Goal: Task Accomplishment & Management: Manage account settings

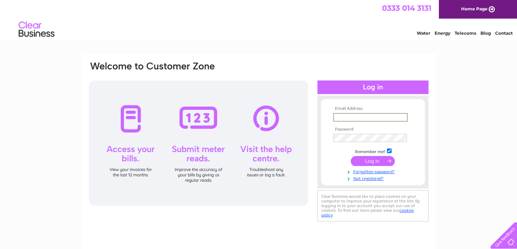
type input "[PERSON_NAME][EMAIL_ADDRESS][PERSON_NAME][DOMAIN_NAME]"
click at [373, 161] on input "submit" at bounding box center [373, 161] width 44 height 10
click at [368, 163] on input "submit" at bounding box center [373, 161] width 44 height 10
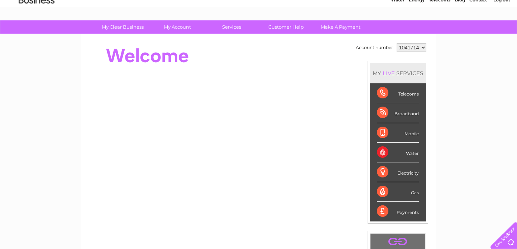
scroll to position [39, 0]
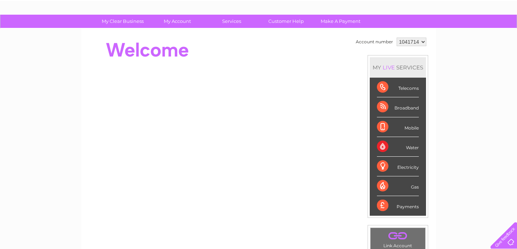
click at [387, 205] on div "Payments" at bounding box center [398, 205] width 42 height 19
click at [380, 185] on div "Gas" at bounding box center [398, 187] width 42 height 20
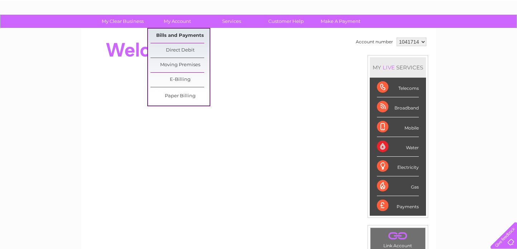
click at [180, 36] on link "Bills and Payments" at bounding box center [180, 36] width 59 height 14
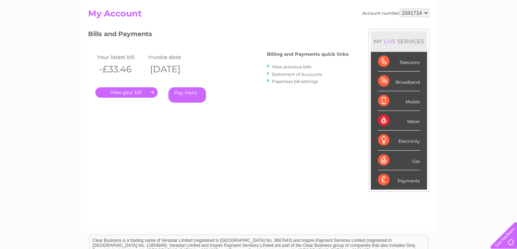
scroll to position [73, 0]
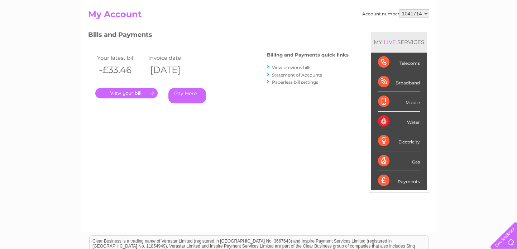
click at [306, 68] on link "View previous bills" at bounding box center [291, 67] width 39 height 5
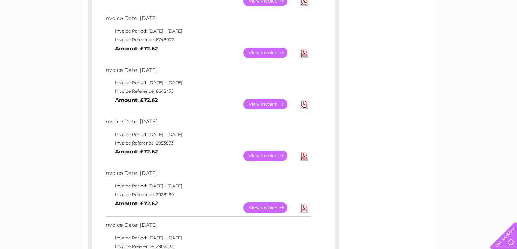
scroll to position [225, 0]
click at [264, 153] on link "View" at bounding box center [269, 156] width 53 height 10
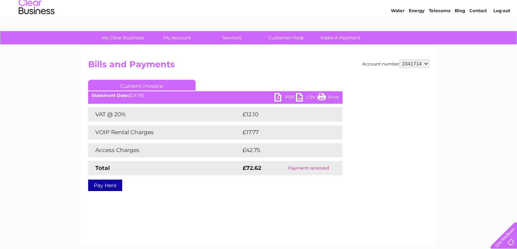
scroll to position [32, 0]
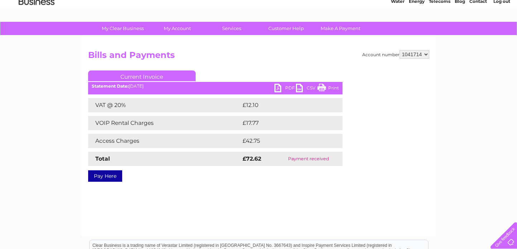
click at [277, 89] on link "PDF" at bounding box center [286, 89] width 22 height 10
click at [290, 87] on link "PDF" at bounding box center [286, 89] width 22 height 10
